Goal: Find specific page/section: Find specific page/section

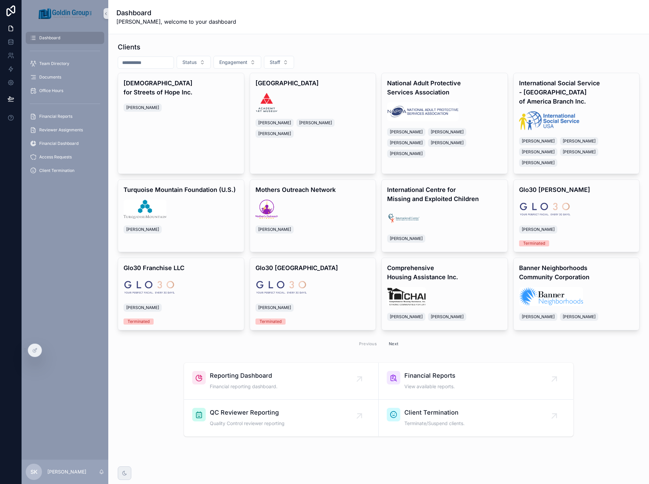
click at [157, 63] on input "scrollable content" at bounding box center [145, 62] width 55 height 9
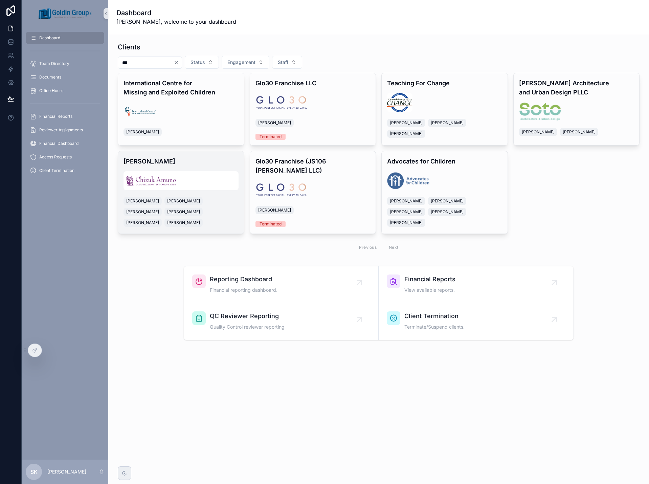
type input "***"
click at [226, 159] on h4 "Chizuk Amuno" at bounding box center [180, 161] width 115 height 9
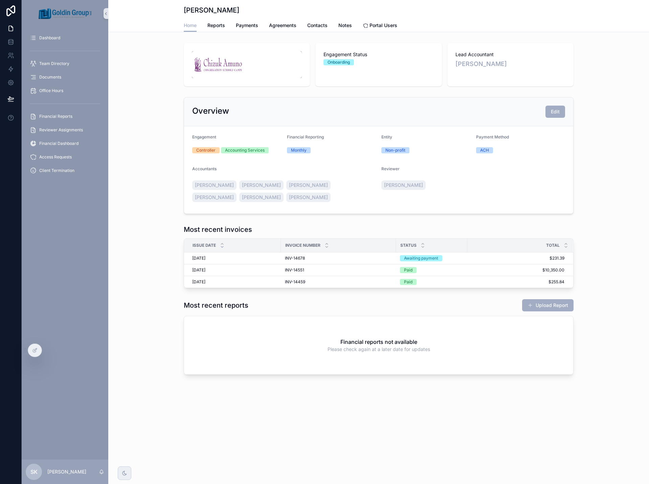
click at [249, 62] on img "scrollable content" at bounding box center [247, 64] width 110 height 27
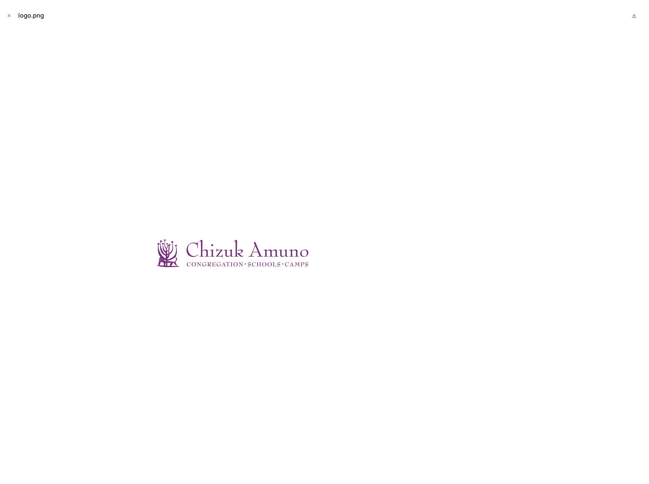
drag, startPoint x: 296, startPoint y: 321, endPoint x: 313, endPoint y: 325, distance: 17.4
click at [296, 321] on div at bounding box center [324, 253] width 638 height 450
